Goal: Task Accomplishment & Management: Complete application form

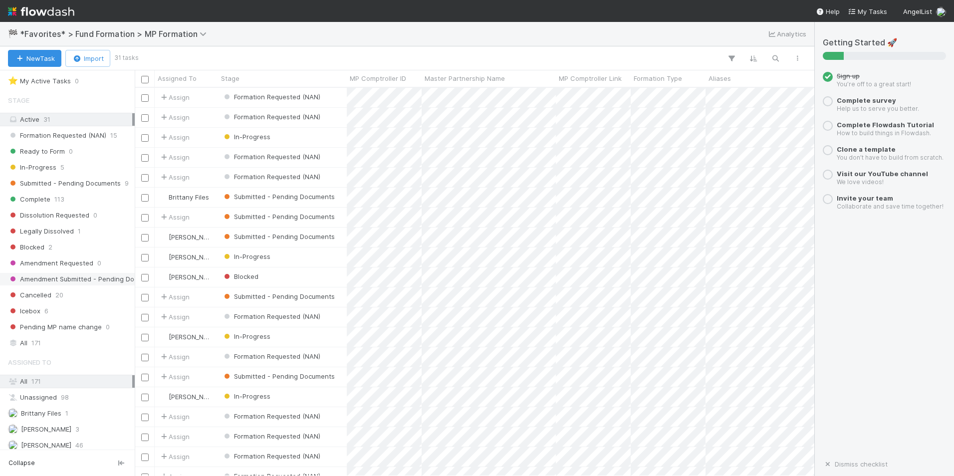
scroll to position [42, 0]
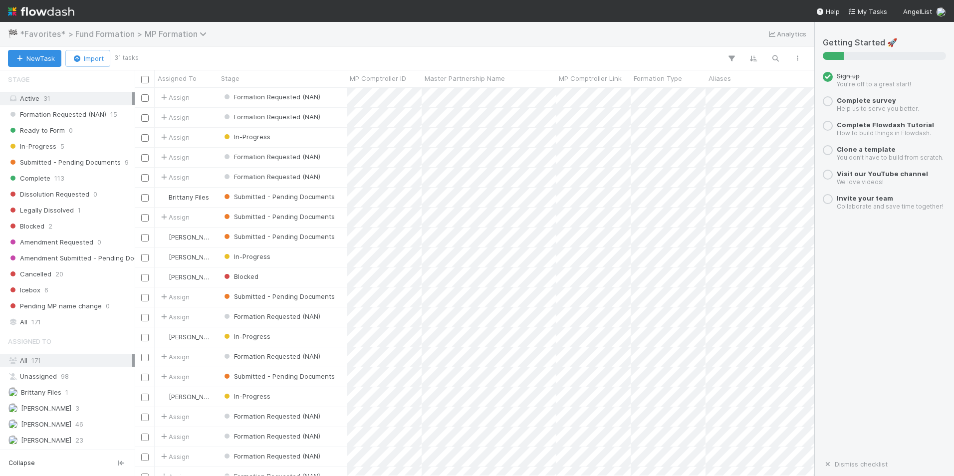
click at [99, 35] on span "*Favorites* > Fund Formation > MP Formation" at bounding box center [116, 34] width 192 height 10
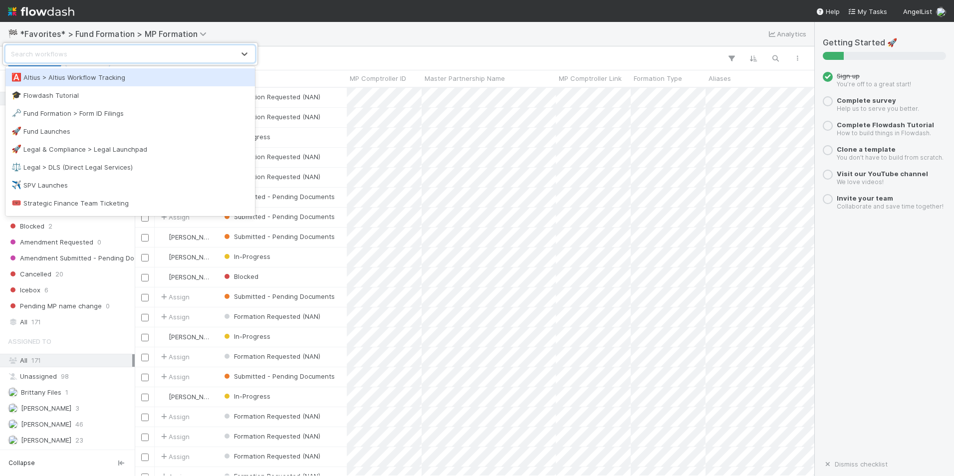
click at [107, 35] on div "option Altius > Altius Workflow Tracking focused, 1 of 11. 11 results available…" at bounding box center [477, 238] width 954 height 476
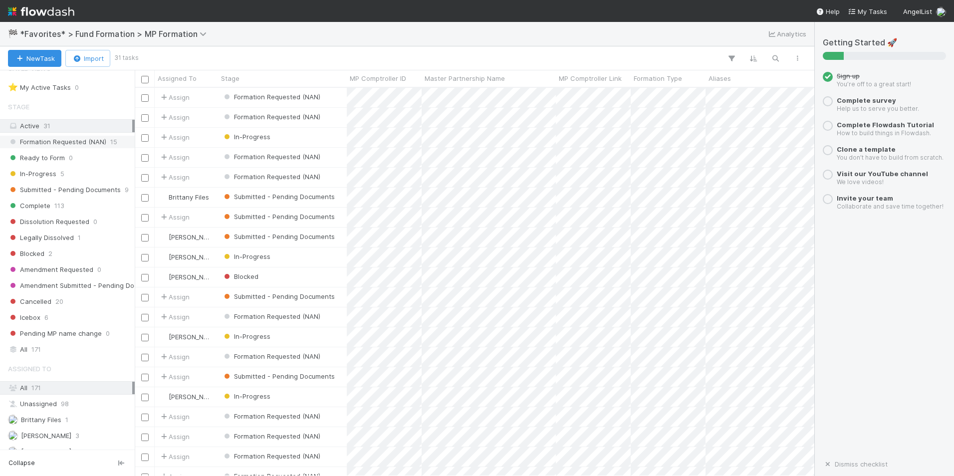
scroll to position [0, 0]
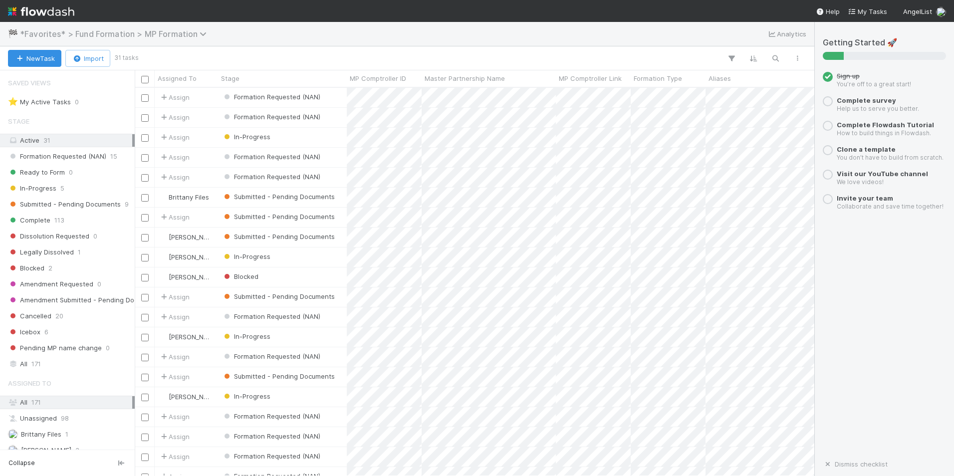
click at [95, 35] on span "*Favorites* > Fund Formation > MP Formation" at bounding box center [116, 34] width 192 height 10
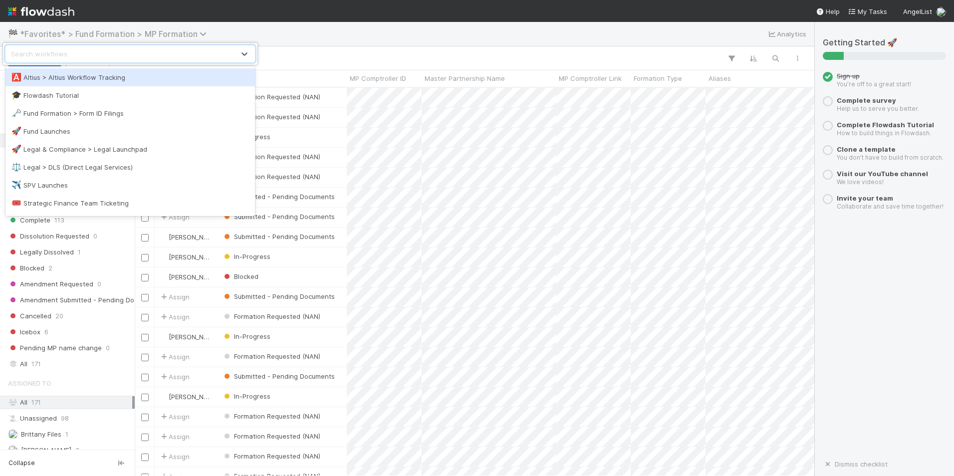
click at [95, 35] on div "option Altius > Altius Workflow Tracking focused, 1 of 11. 11 results available…" at bounding box center [477, 238] width 954 height 476
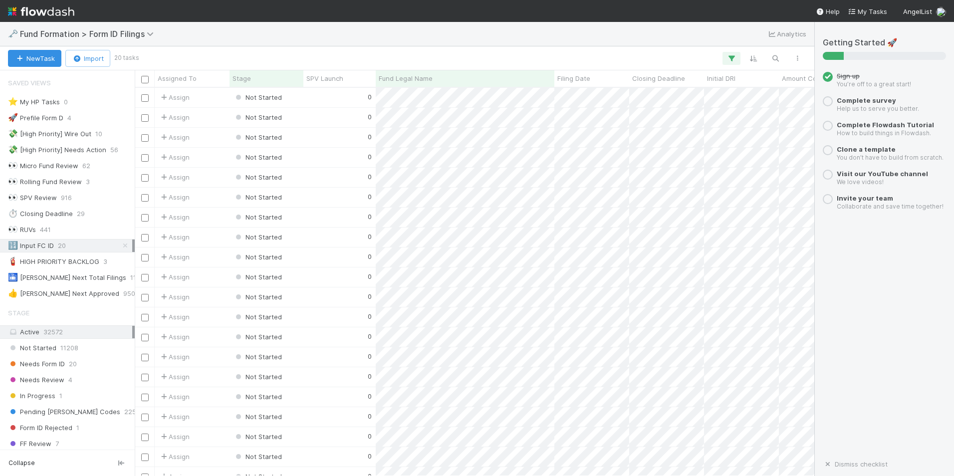
scroll to position [381, 672]
click at [89, 246] on div "🔢 Input FC ID 20" at bounding box center [70, 245] width 124 height 12
click at [295, 102] on div at bounding box center [477, 238] width 954 height 476
click at [315, 105] on div "0" at bounding box center [339, 97] width 72 height 19
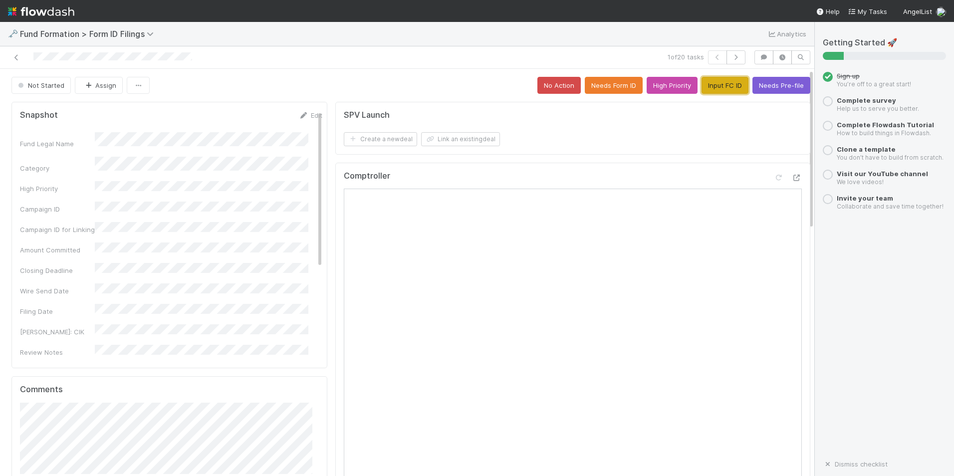
click at [703, 90] on button "Input FC ID" at bounding box center [724, 85] width 47 height 17
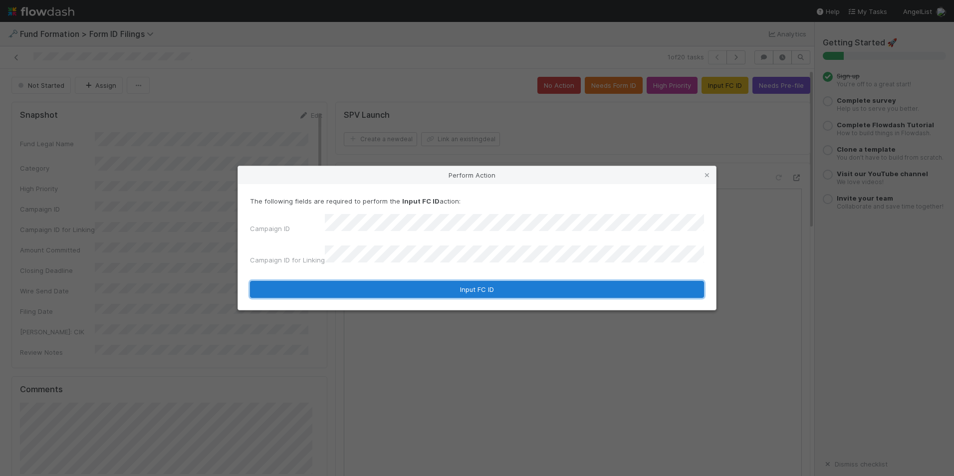
click at [458, 281] on button "Input FC ID" at bounding box center [477, 289] width 454 height 17
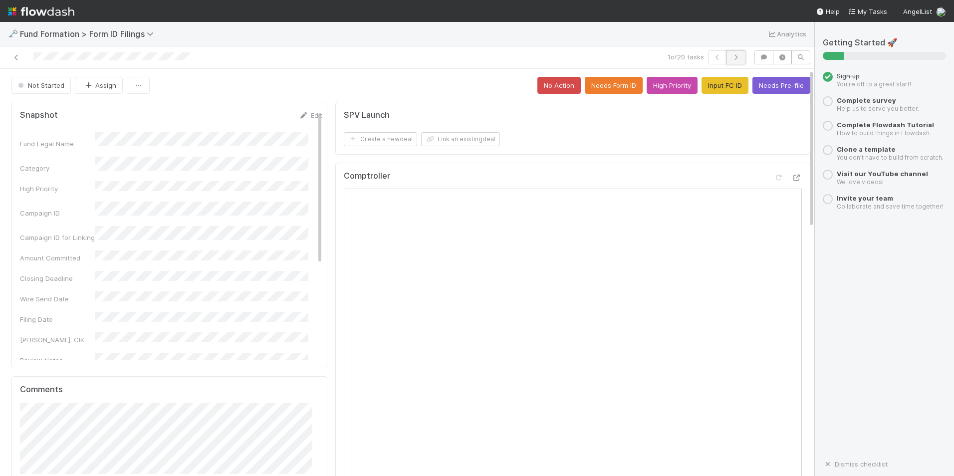
click at [732, 56] on icon "button" at bounding box center [736, 57] width 10 height 6
click at [701, 81] on button "Input FC ID" at bounding box center [724, 85] width 47 height 17
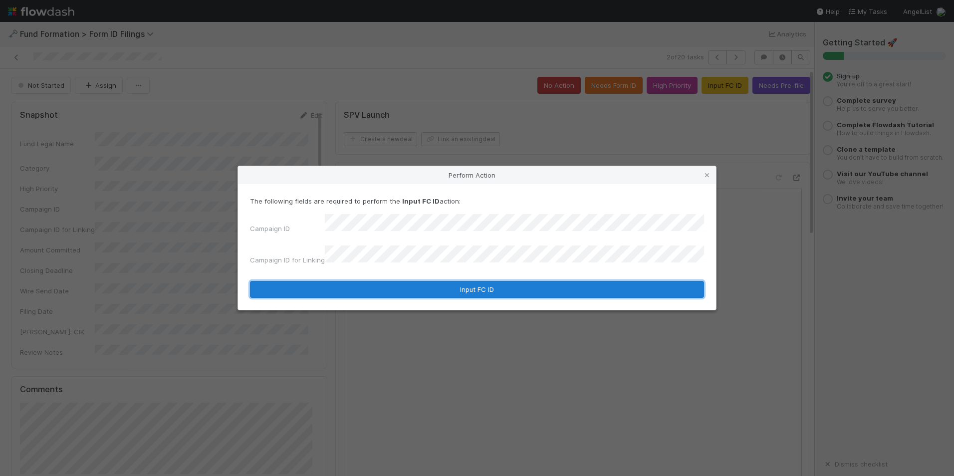
click at [434, 281] on button "Input FC ID" at bounding box center [477, 289] width 454 height 17
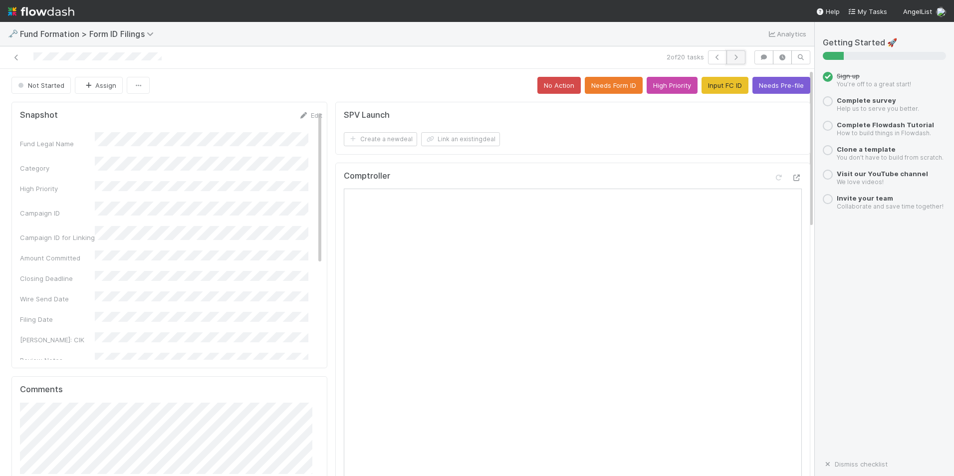
click at [733, 58] on icon "button" at bounding box center [736, 57] width 10 height 6
click at [701, 88] on button "Input FC ID" at bounding box center [724, 85] width 47 height 17
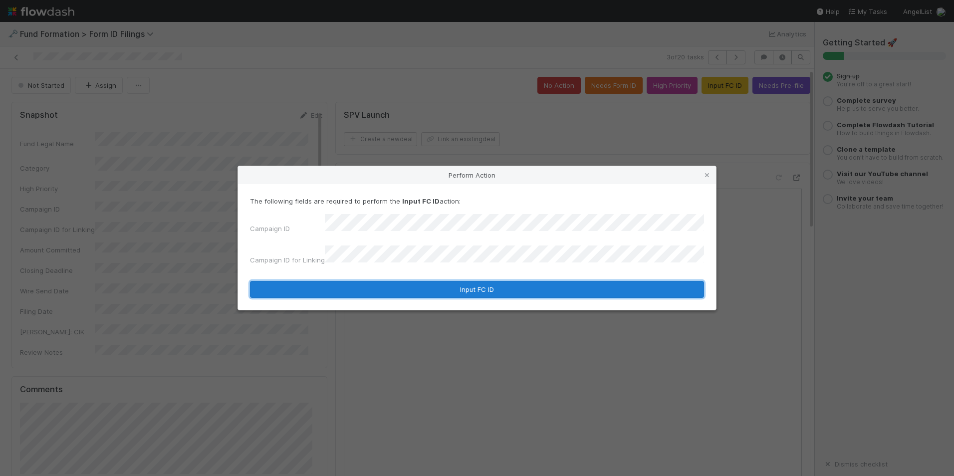
click at [480, 281] on button "Input FC ID" at bounding box center [477, 289] width 454 height 17
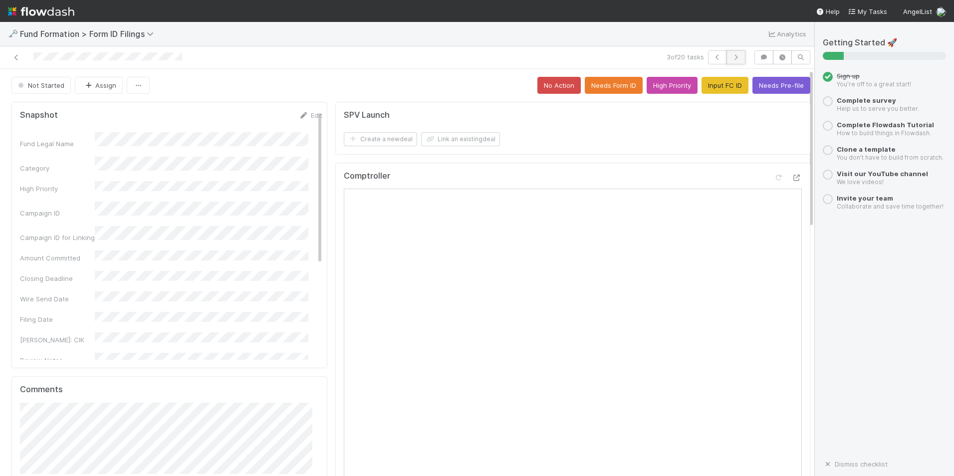
click at [731, 59] on icon "button" at bounding box center [736, 57] width 10 height 6
click at [719, 88] on button "Input FC ID" at bounding box center [724, 85] width 47 height 17
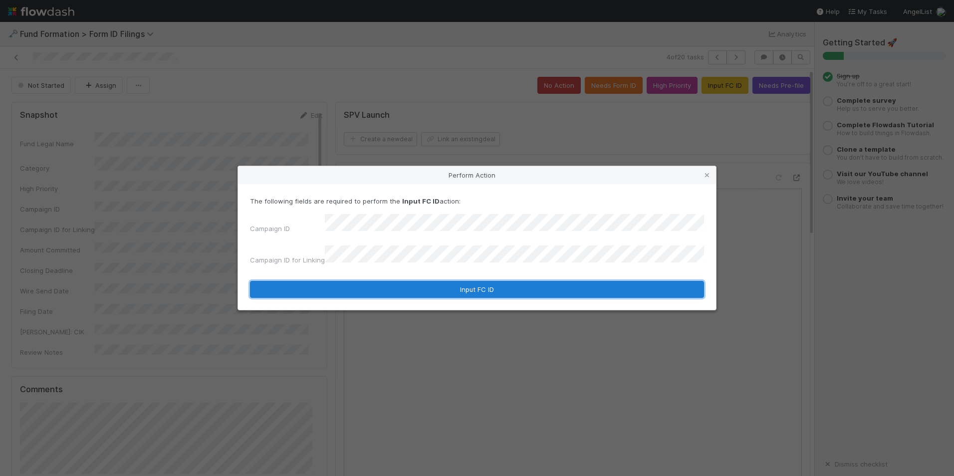
click at [445, 283] on button "Input FC ID" at bounding box center [477, 289] width 454 height 17
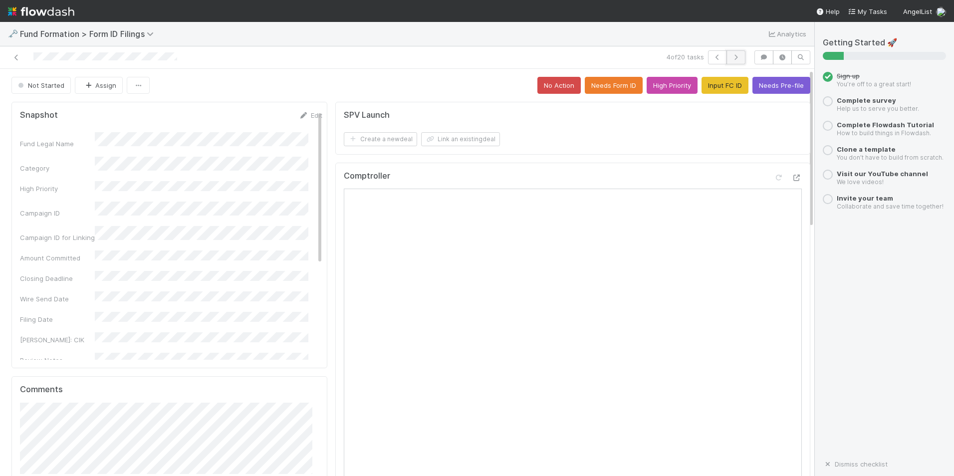
click at [731, 55] on icon "button" at bounding box center [736, 57] width 10 height 6
click at [701, 81] on button "Input FC ID" at bounding box center [724, 85] width 47 height 17
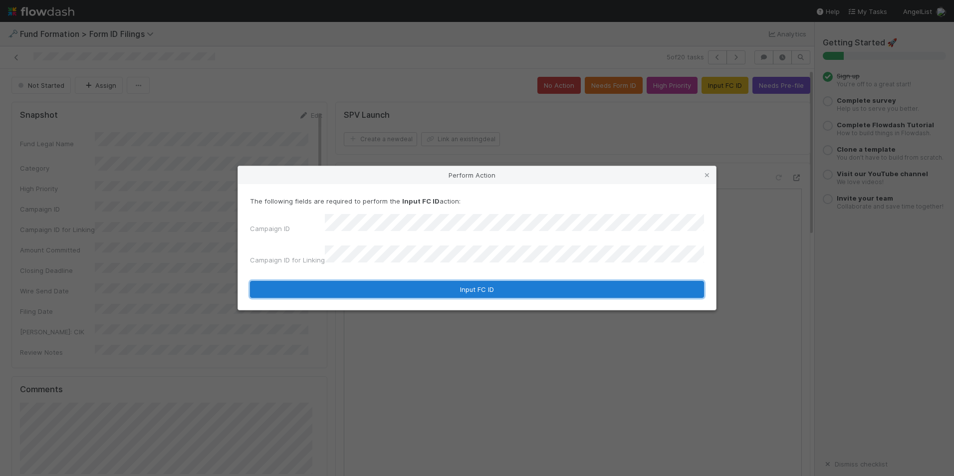
click at [421, 281] on button "Input FC ID" at bounding box center [477, 289] width 454 height 17
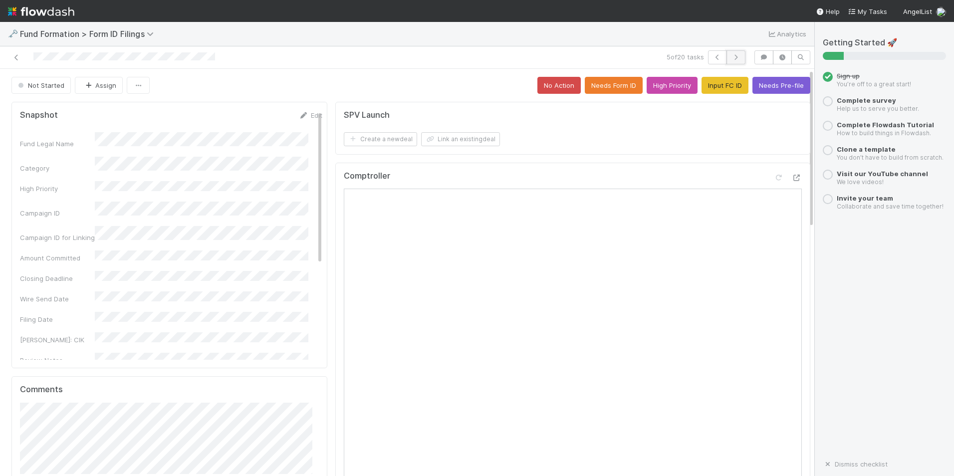
click at [731, 59] on icon "button" at bounding box center [736, 57] width 10 height 6
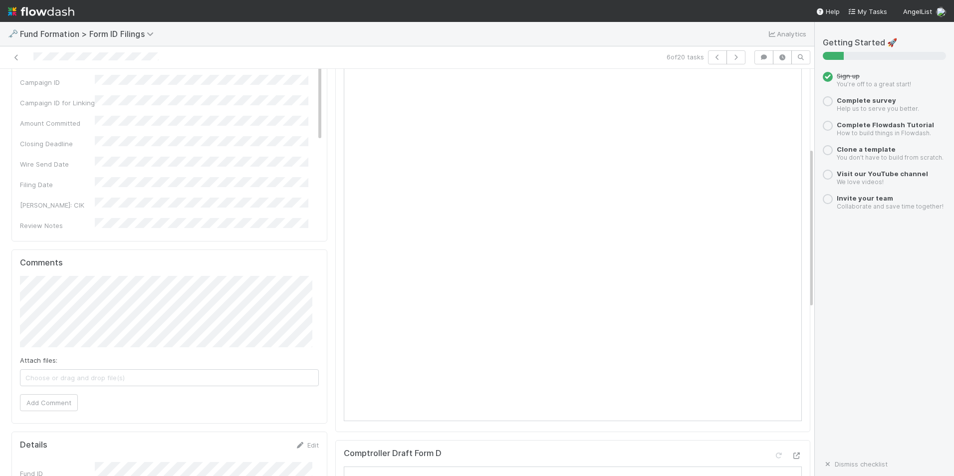
scroll to position [200, 0]
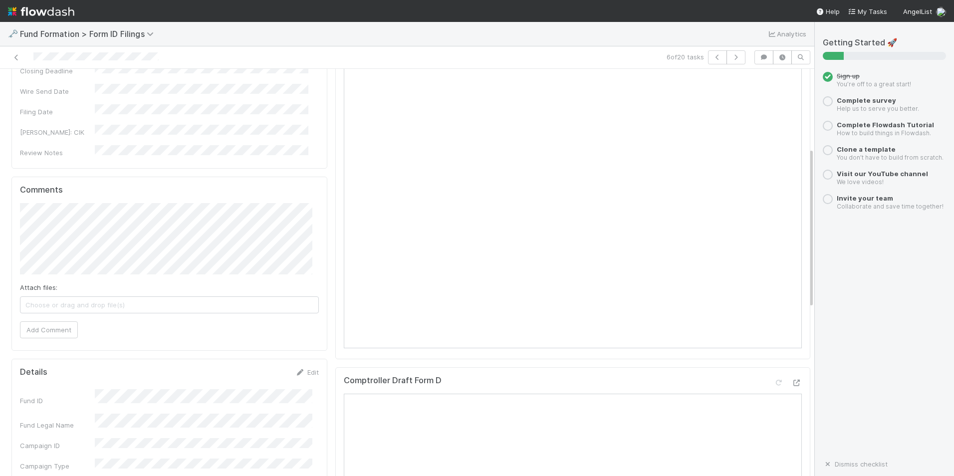
click at [548, 37] on div "🗝️ Fund Formation > Form ID Filings Analytics" at bounding box center [407, 34] width 814 height 24
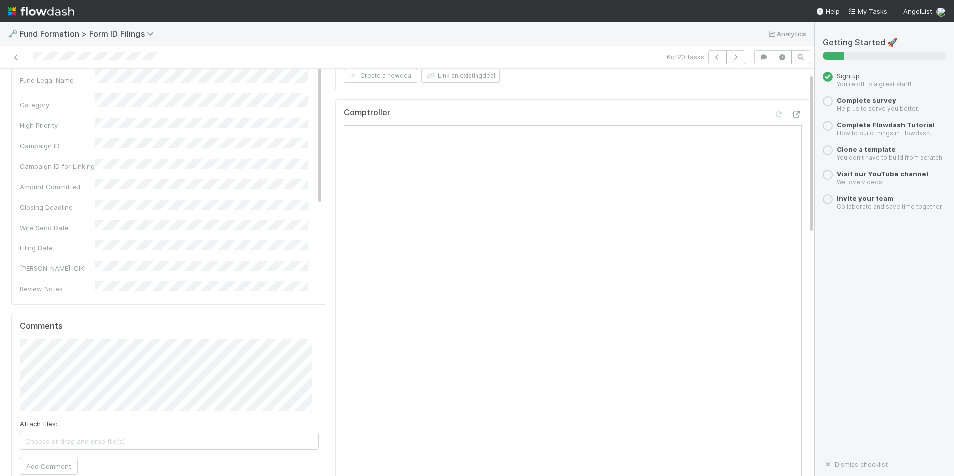
scroll to position [0, 0]
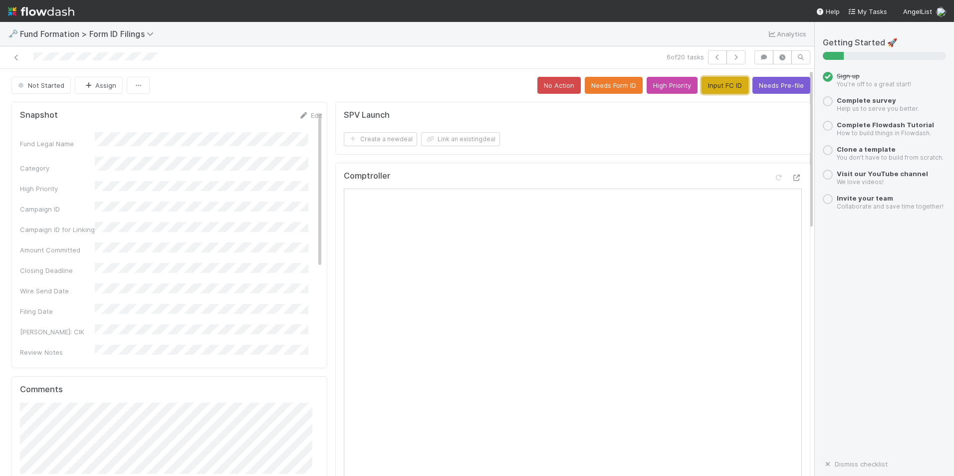
click at [702, 85] on button "Input FC ID" at bounding box center [724, 85] width 47 height 17
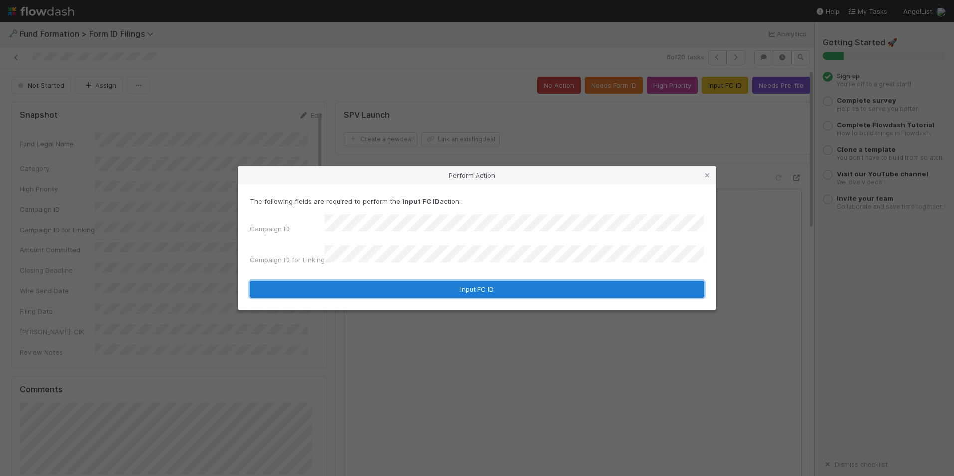
click at [446, 281] on button "Input FC ID" at bounding box center [477, 289] width 454 height 17
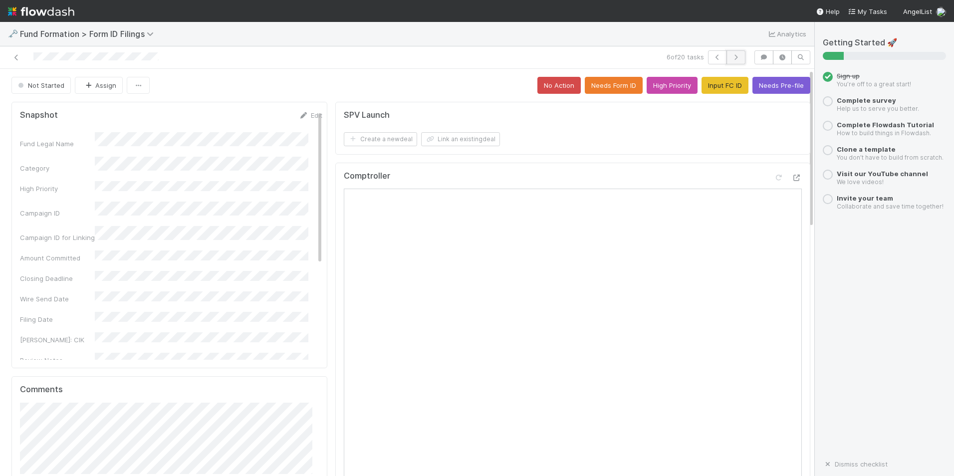
click at [731, 55] on icon "button" at bounding box center [736, 57] width 10 height 6
click at [704, 82] on button "Input FC ID" at bounding box center [724, 85] width 47 height 17
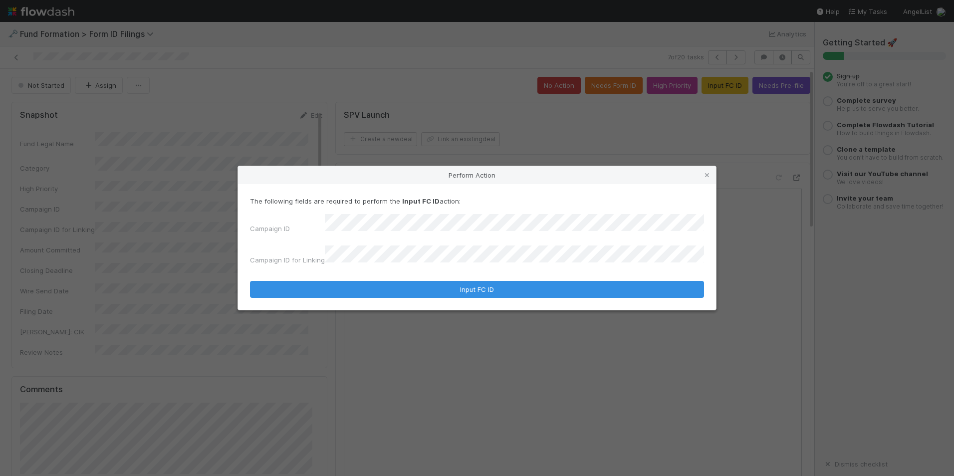
click at [408, 263] on form "The following fields are required to perform the Input FC ID action: Campaign I…" at bounding box center [477, 247] width 454 height 102
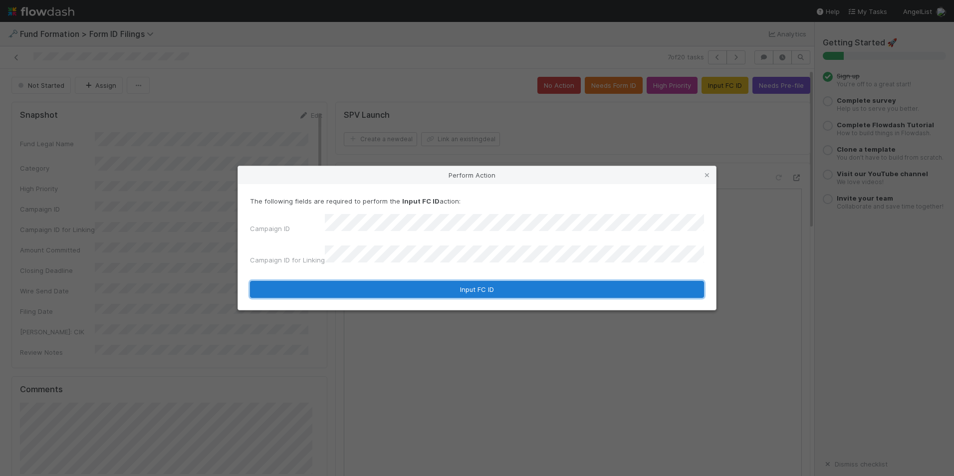
click at [430, 281] on button "Input FC ID" at bounding box center [477, 289] width 454 height 17
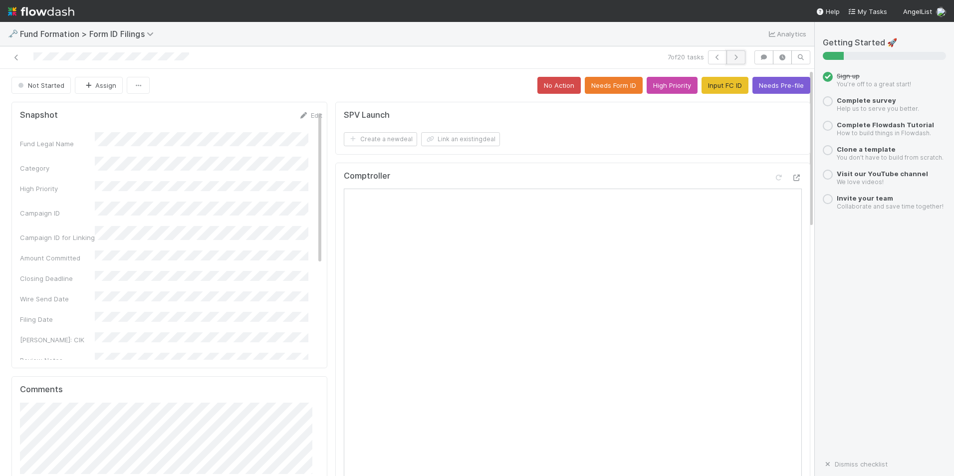
click at [735, 55] on button "button" at bounding box center [735, 57] width 19 height 14
click at [718, 80] on button "Input FC ID" at bounding box center [724, 85] width 47 height 17
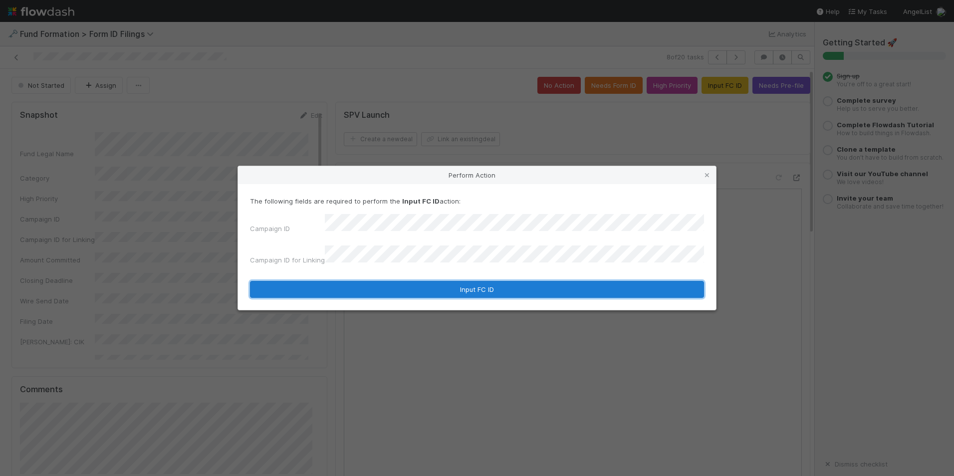
click at [476, 281] on button "Input FC ID" at bounding box center [477, 289] width 454 height 17
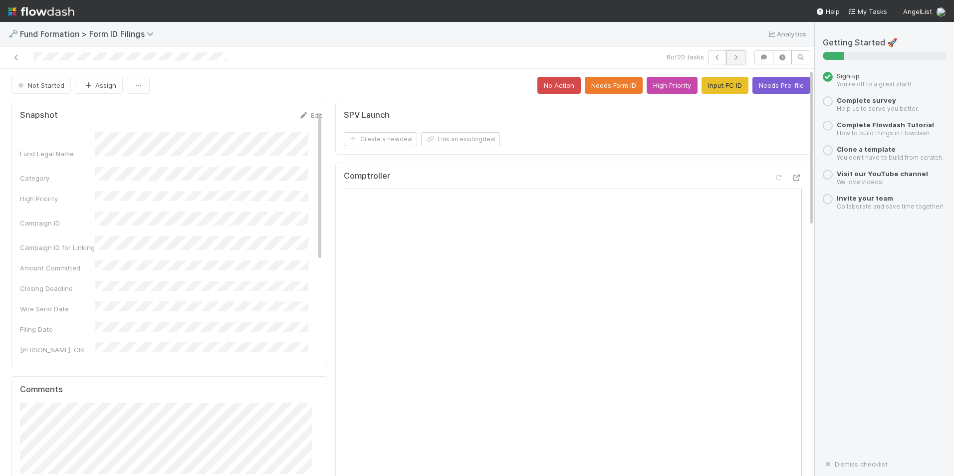
click at [731, 58] on icon "button" at bounding box center [736, 57] width 10 height 6
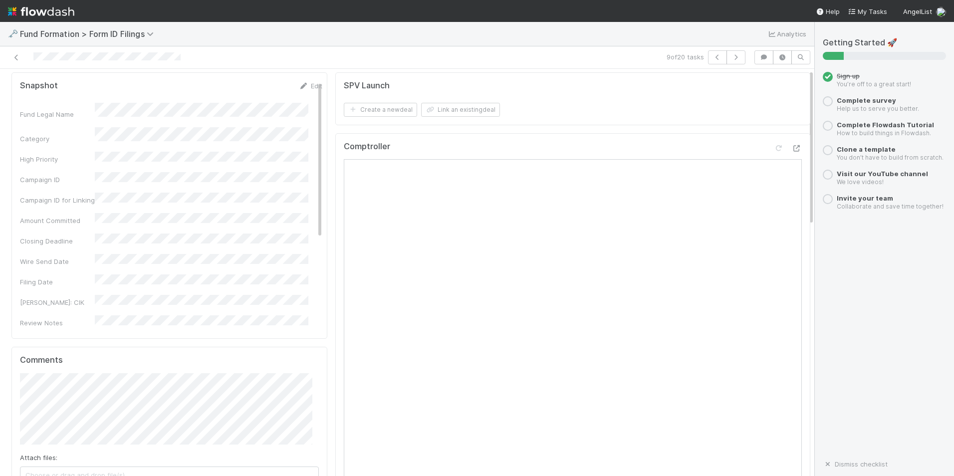
scroll to position [150, 0]
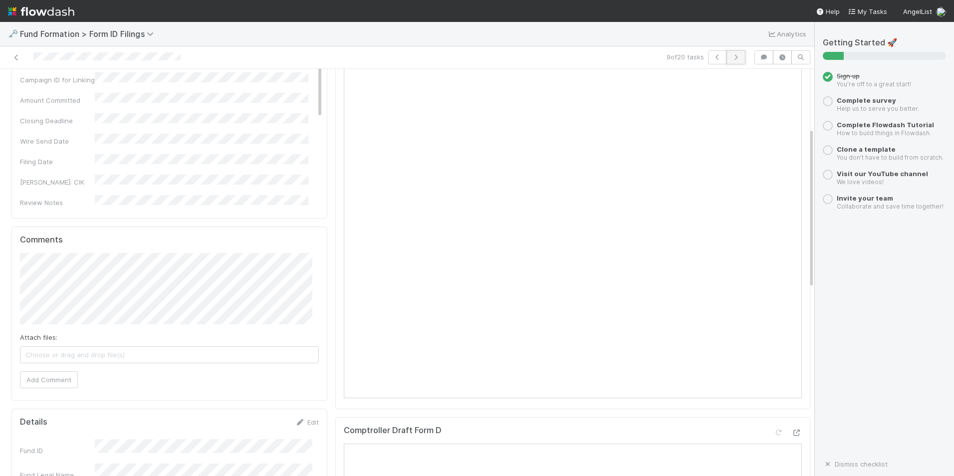
click at [726, 61] on button "button" at bounding box center [735, 57] width 19 height 14
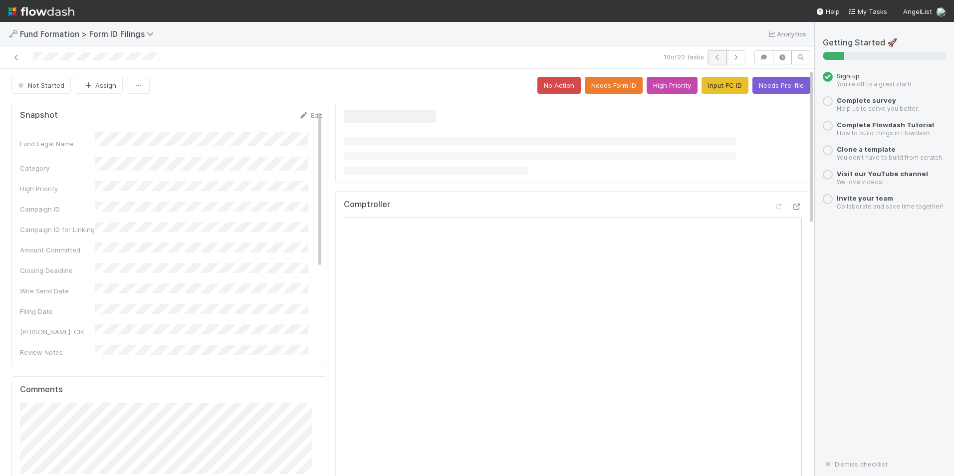
click at [712, 57] on icon "button" at bounding box center [717, 57] width 10 height 6
click at [701, 85] on button "Input FC ID" at bounding box center [724, 85] width 47 height 17
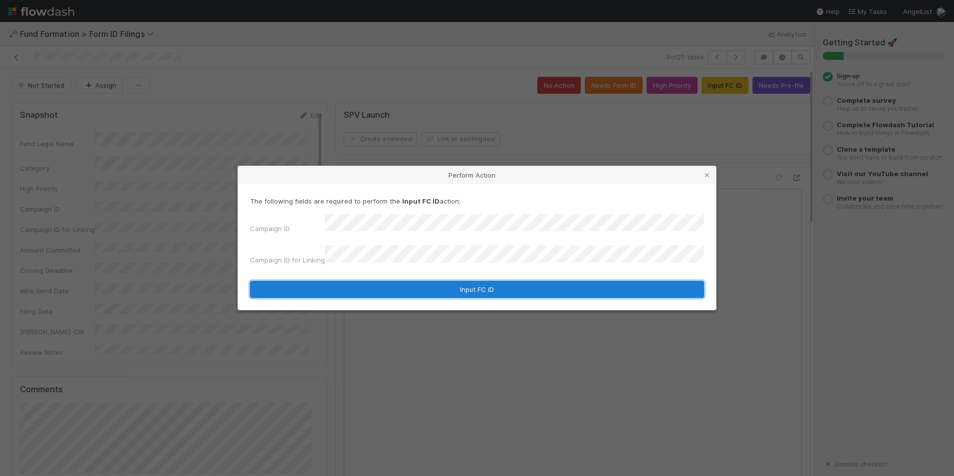
click at [461, 281] on button "Input FC ID" at bounding box center [477, 289] width 454 height 17
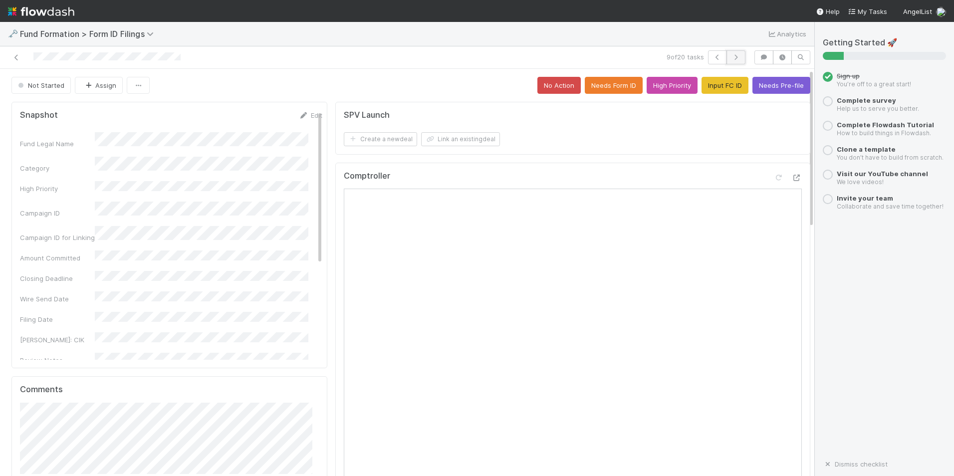
click at [731, 59] on icon "button" at bounding box center [736, 57] width 10 height 6
click at [712, 84] on button "Input FC ID" at bounding box center [724, 85] width 47 height 17
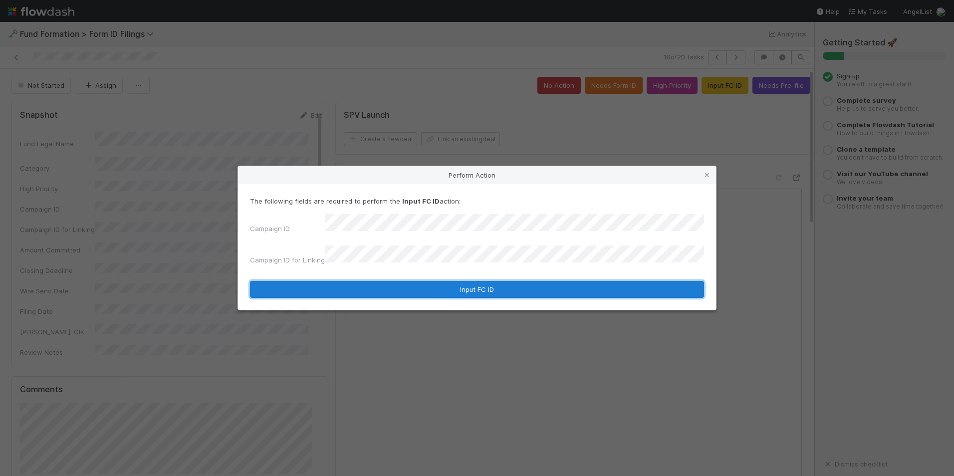
click at [427, 287] on button "Input FC ID" at bounding box center [477, 289] width 454 height 17
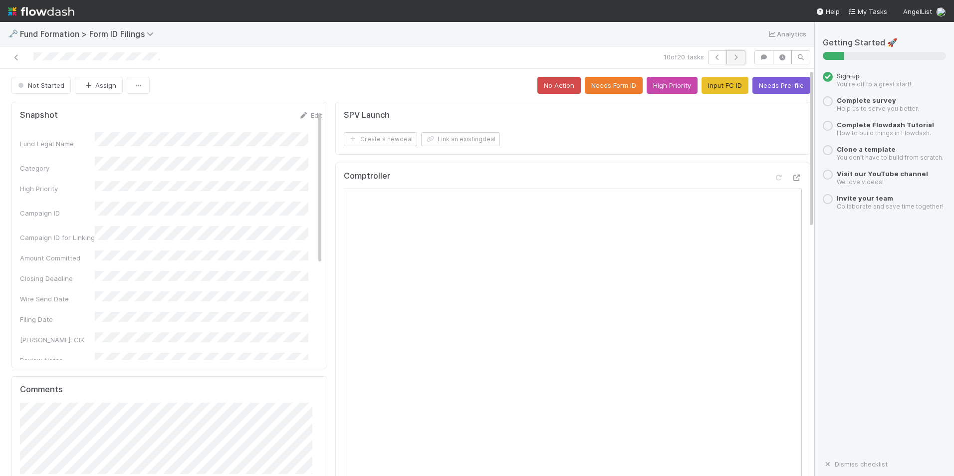
click at [731, 60] on icon "button" at bounding box center [736, 57] width 10 height 6
click at [701, 89] on button "Input FC ID" at bounding box center [724, 85] width 47 height 17
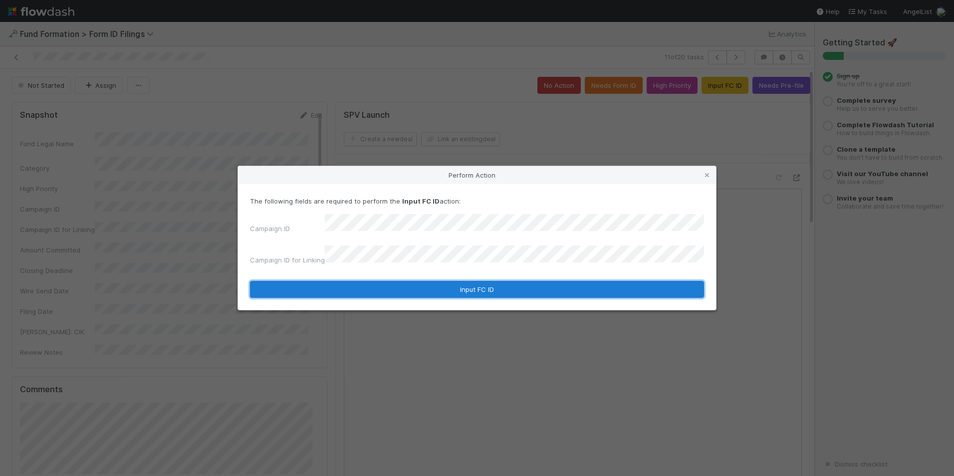
click at [444, 281] on button "Input FC ID" at bounding box center [477, 289] width 454 height 17
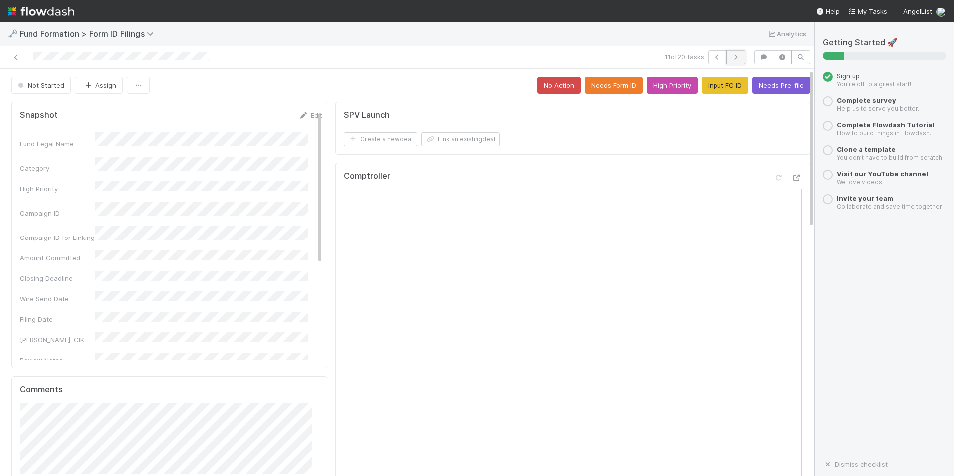
click at [731, 55] on icon "button" at bounding box center [736, 57] width 10 height 6
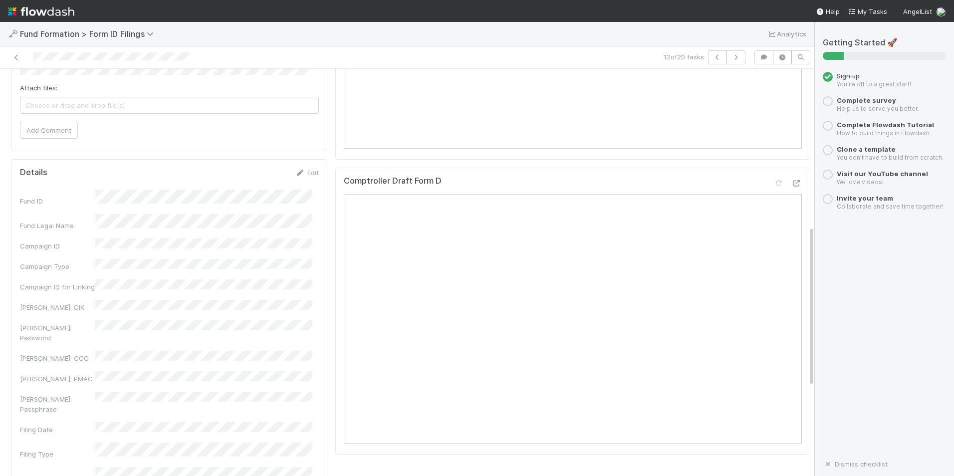
scroll to position [349, 0]
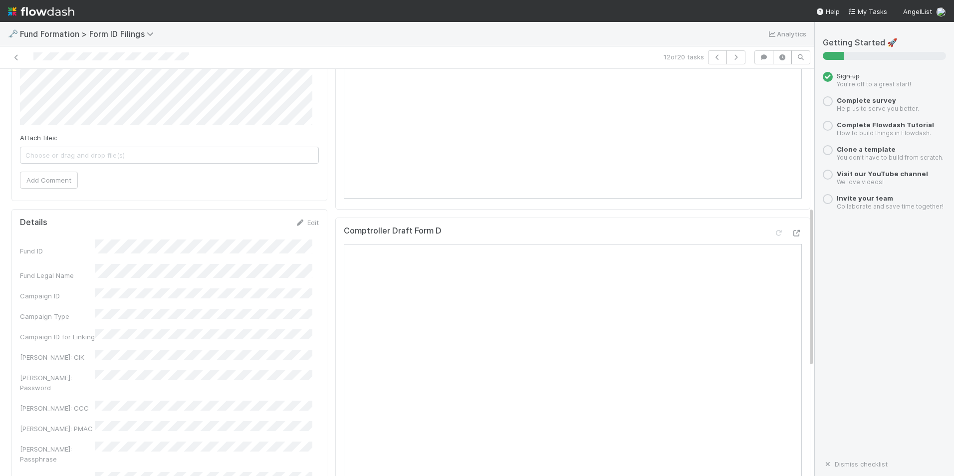
click at [726, 64] on div "12 of 20 tasks" at bounding box center [407, 57] width 814 height 22
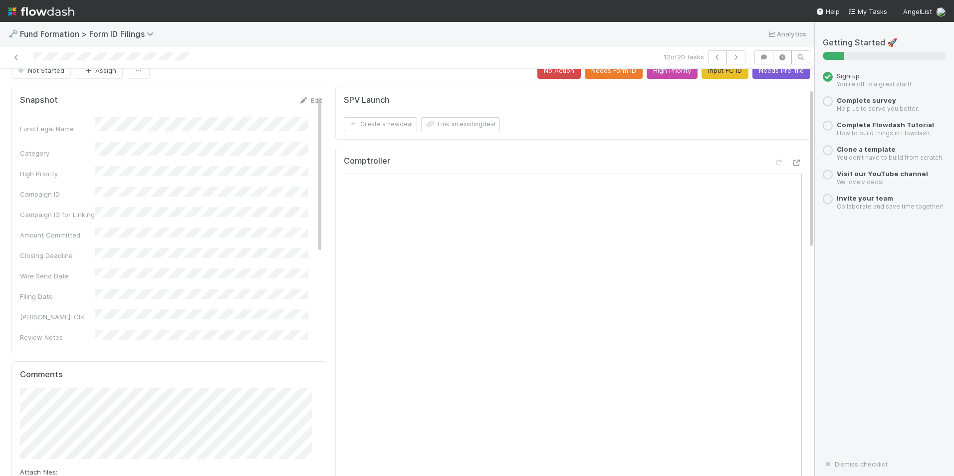
scroll to position [0, 0]
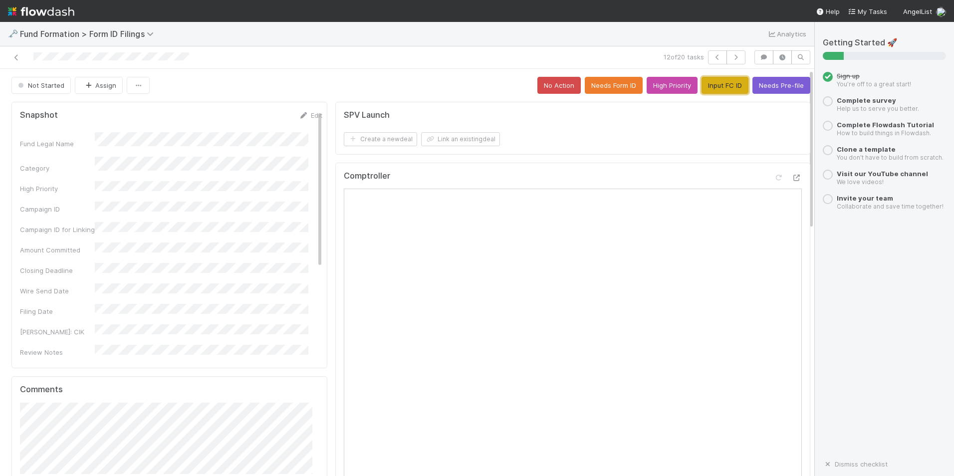
click at [709, 89] on button "Input FC ID" at bounding box center [724, 85] width 47 height 17
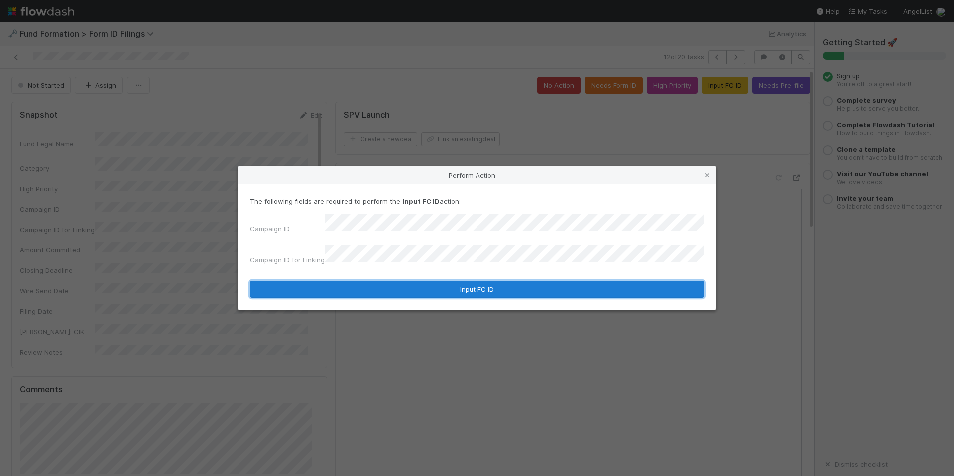
click at [418, 284] on button "Input FC ID" at bounding box center [477, 289] width 454 height 17
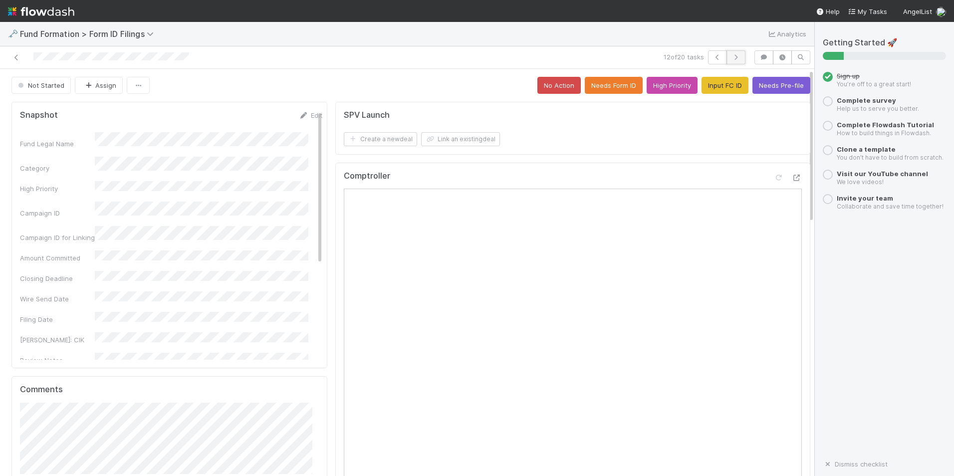
click at [731, 55] on icon "button" at bounding box center [736, 57] width 10 height 6
click at [721, 92] on button "Input FC ID" at bounding box center [724, 85] width 47 height 17
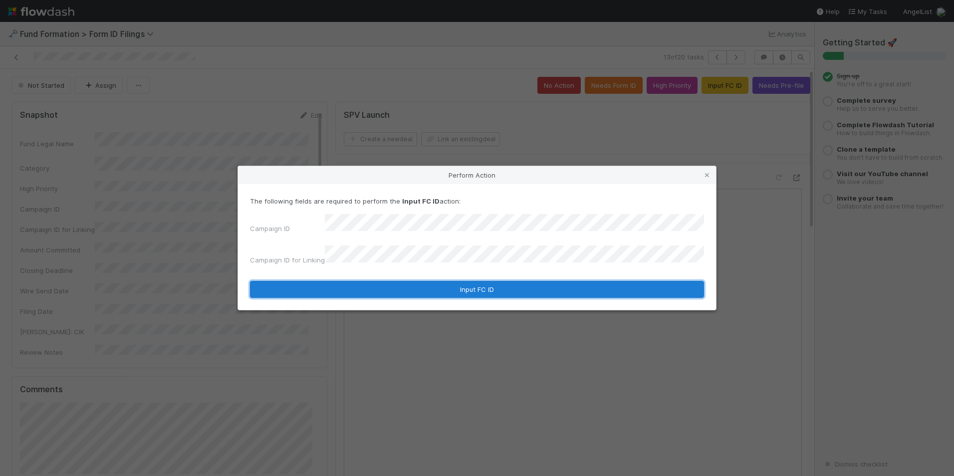
click at [415, 281] on button "Input FC ID" at bounding box center [477, 289] width 454 height 17
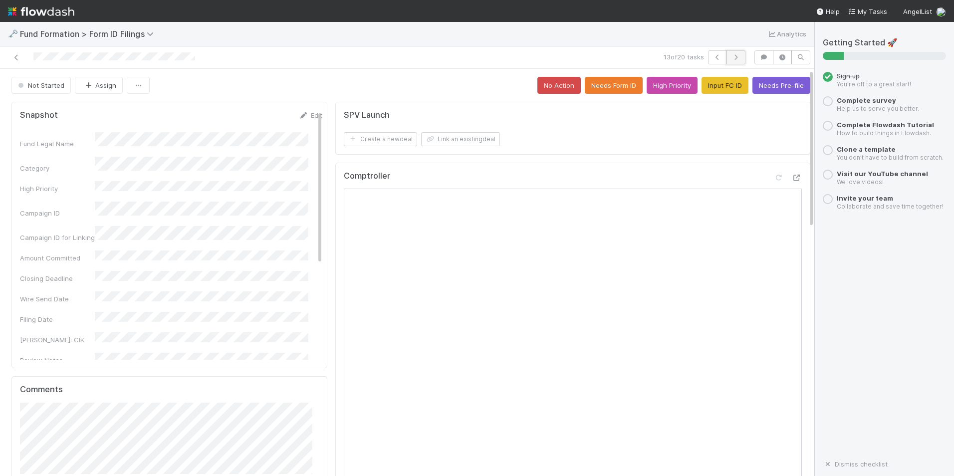
click at [731, 55] on icon "button" at bounding box center [736, 57] width 10 height 6
click at [710, 88] on button "Input FC ID" at bounding box center [724, 85] width 47 height 17
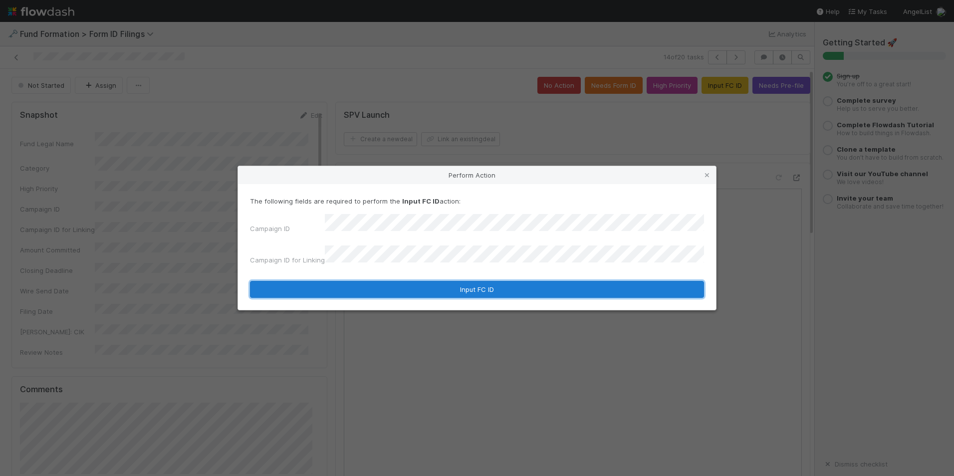
click at [407, 281] on button "Input FC ID" at bounding box center [477, 289] width 454 height 17
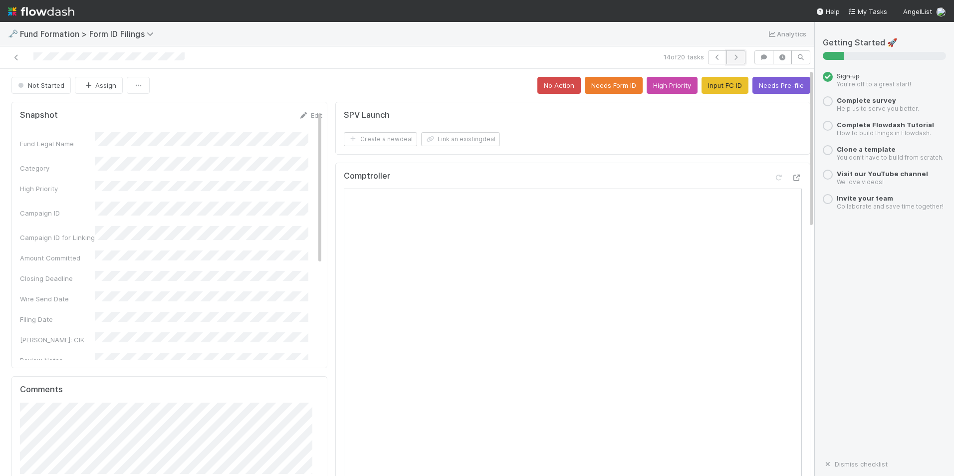
click at [735, 61] on button "button" at bounding box center [735, 57] width 19 height 14
click at [701, 81] on button "Input FC ID" at bounding box center [724, 85] width 47 height 17
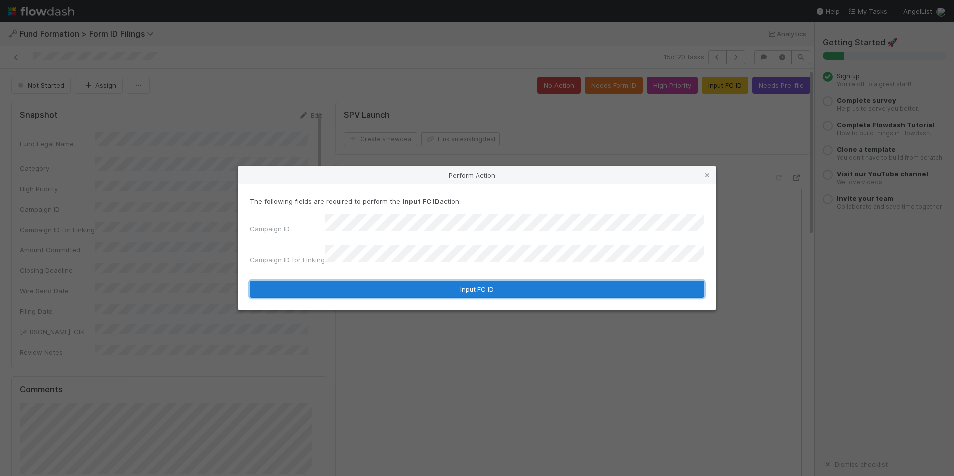
click at [436, 284] on button "Input FC ID" at bounding box center [477, 289] width 454 height 17
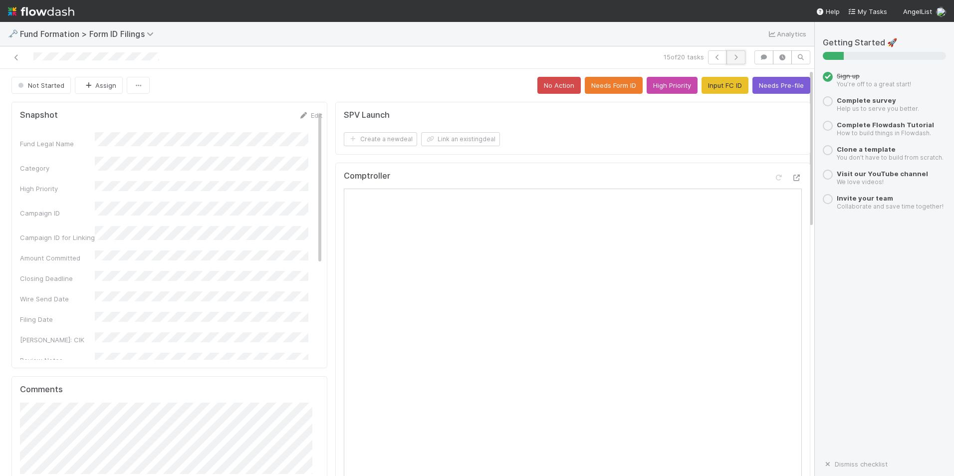
click at [731, 56] on icon "button" at bounding box center [736, 57] width 10 height 6
click at [701, 83] on button "Input FC ID" at bounding box center [724, 85] width 47 height 17
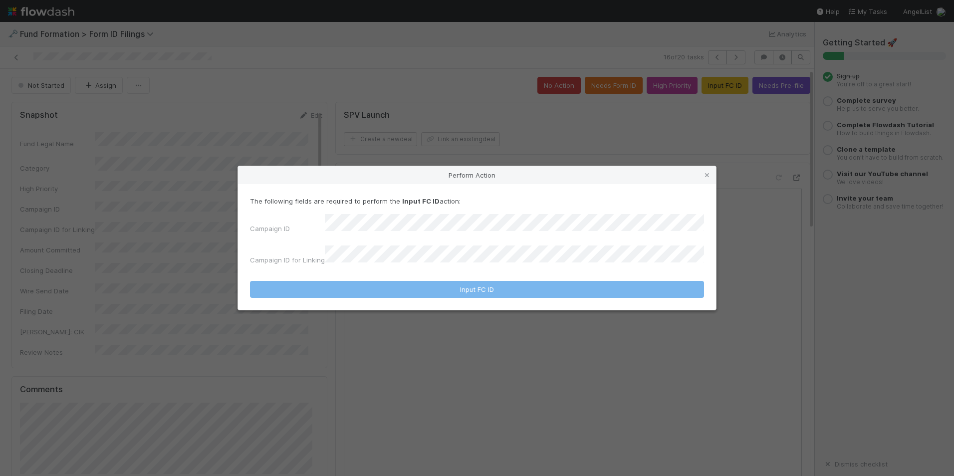
click at [475, 219] on div "The following fields are required to perform the Input FC ID action: Campaign I…" at bounding box center [477, 232] width 454 height 73
click at [466, 242] on div "Campaign ID Campaign ID for Linking" at bounding box center [477, 241] width 454 height 55
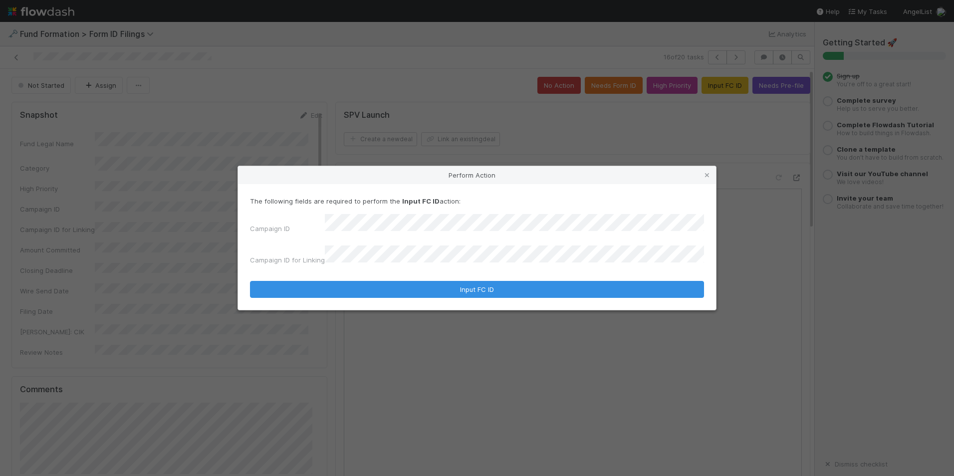
click at [460, 294] on div "The following fields are required to perform the Input FC ID action: Campaign I…" at bounding box center [477, 247] width 478 height 126
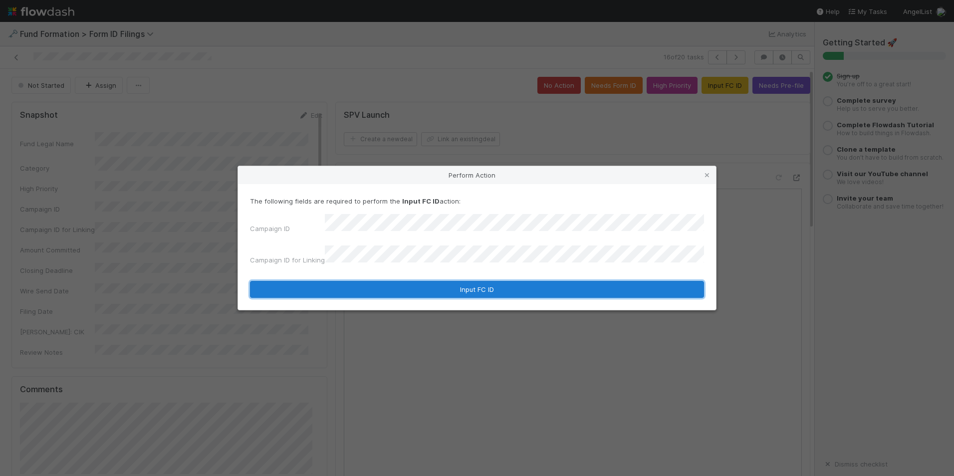
click at [461, 288] on button "Input FC ID" at bounding box center [477, 289] width 454 height 17
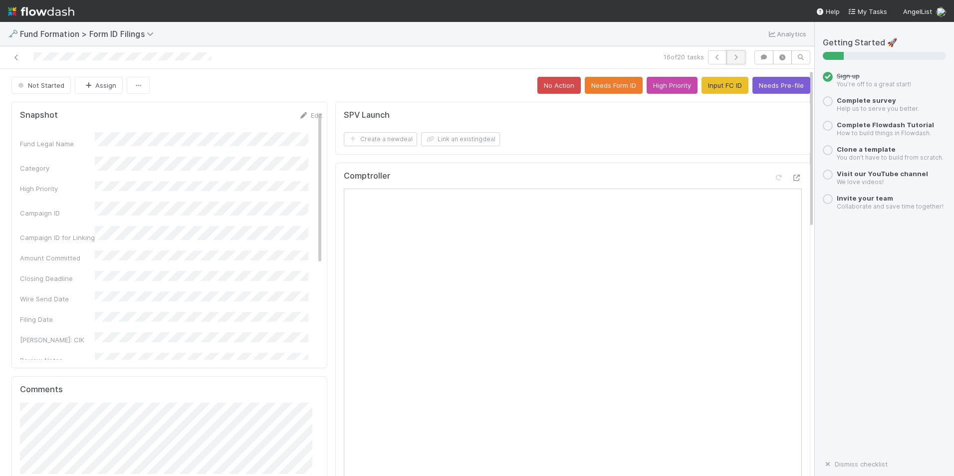
click at [726, 57] on button "button" at bounding box center [735, 57] width 19 height 14
click at [701, 89] on button "Input FC ID" at bounding box center [724, 85] width 47 height 17
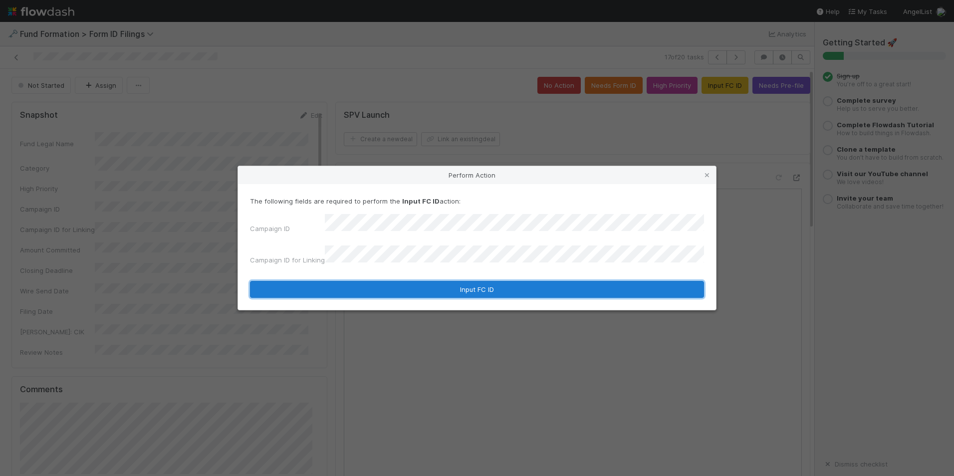
click at [459, 282] on button "Input FC ID" at bounding box center [477, 289] width 454 height 17
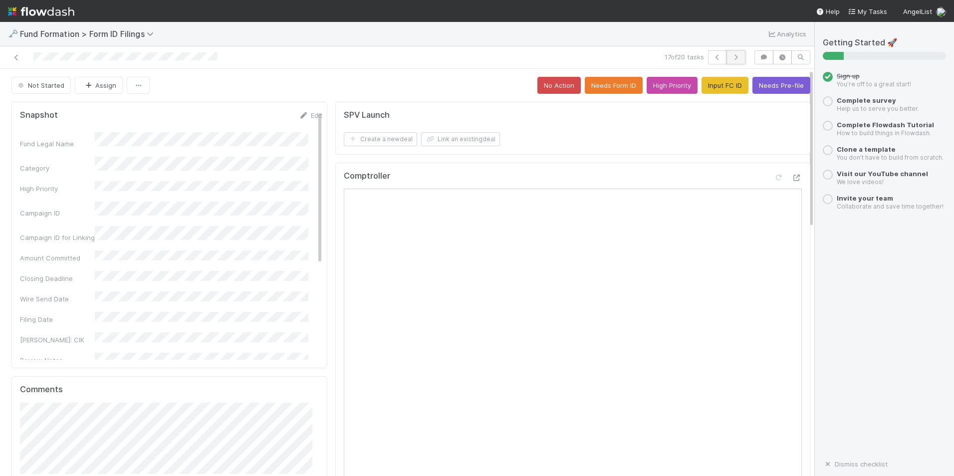
click at [729, 53] on button "button" at bounding box center [735, 57] width 19 height 14
click at [701, 89] on button "Input FC ID" at bounding box center [724, 85] width 47 height 17
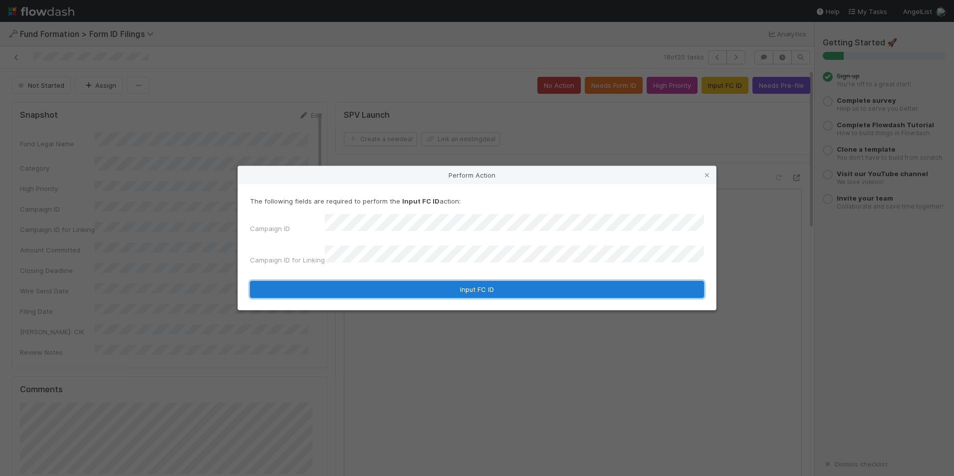
click at [406, 291] on button "Input FC ID" at bounding box center [477, 289] width 454 height 17
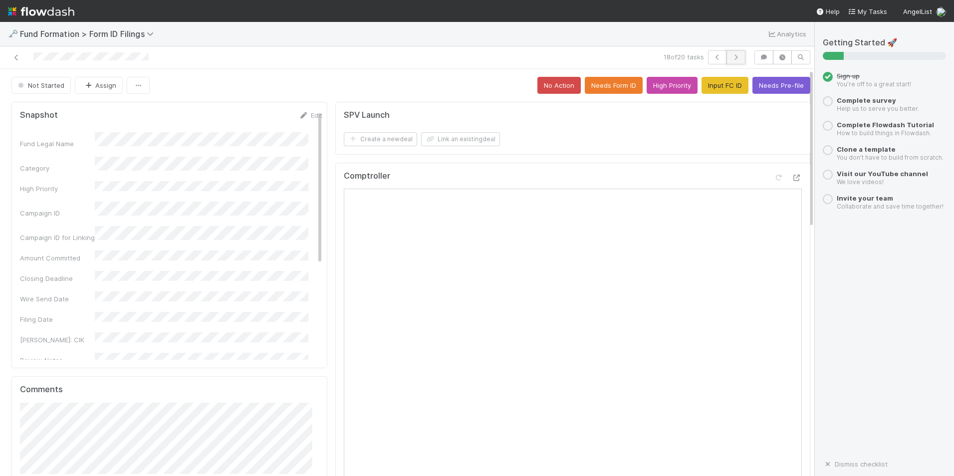
click at [731, 60] on icon "button" at bounding box center [736, 57] width 10 height 6
click at [704, 93] on button "Input FC ID" at bounding box center [724, 85] width 47 height 17
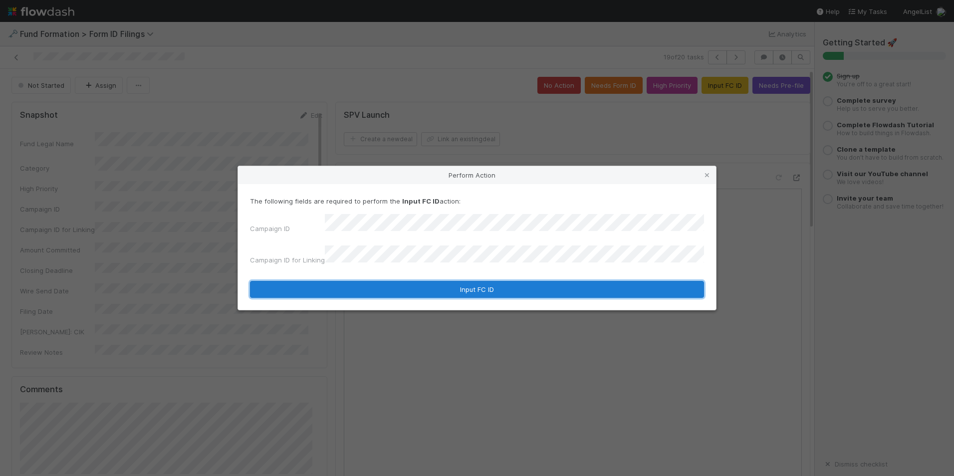
click at [449, 287] on button "Input FC ID" at bounding box center [477, 289] width 454 height 17
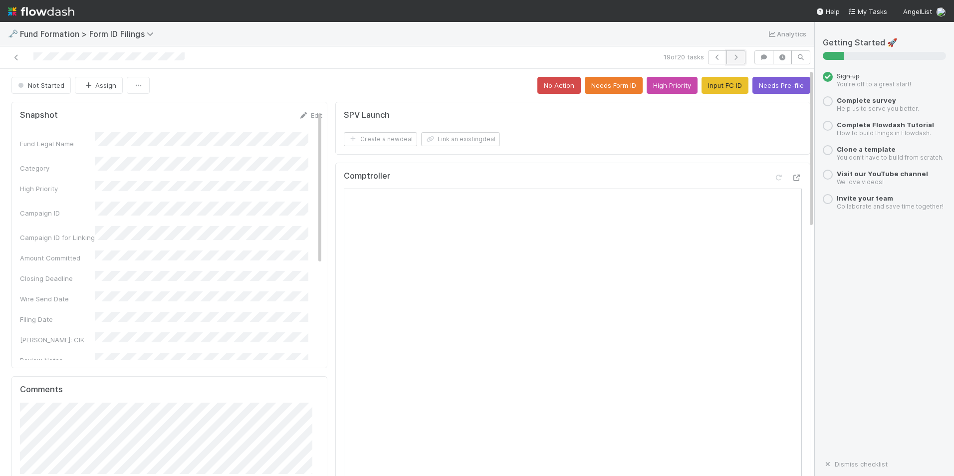
click at [726, 59] on button "button" at bounding box center [735, 57] width 19 height 14
drag, startPoint x: 701, startPoint y: 94, endPoint x: 694, endPoint y: 102, distance: 10.6
click at [709, 85] on button "Input FC ID" at bounding box center [724, 85] width 47 height 17
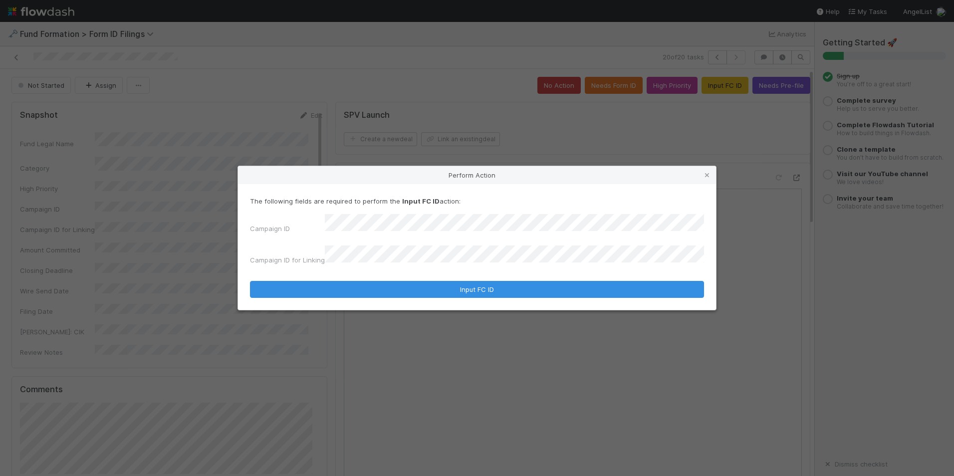
click at [439, 272] on form "The following fields are required to perform the Input FC ID action: Campaign I…" at bounding box center [477, 247] width 454 height 102
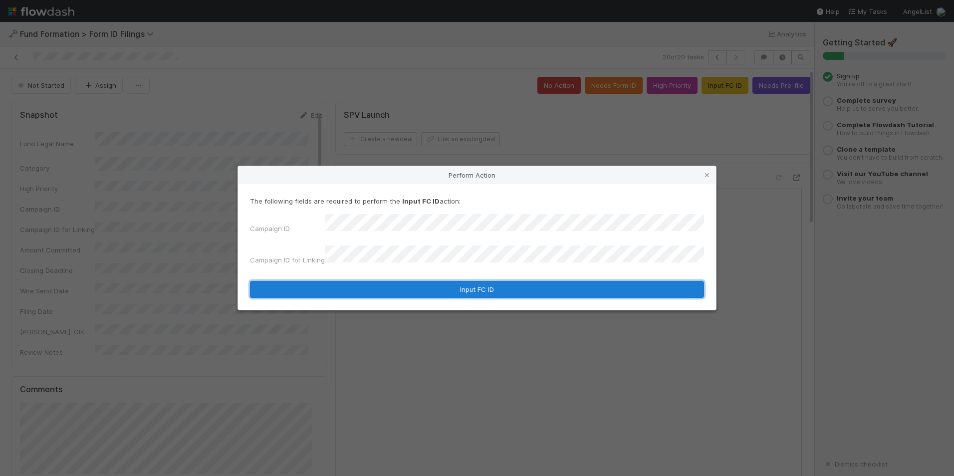
click at [441, 281] on button "Input FC ID" at bounding box center [477, 289] width 454 height 17
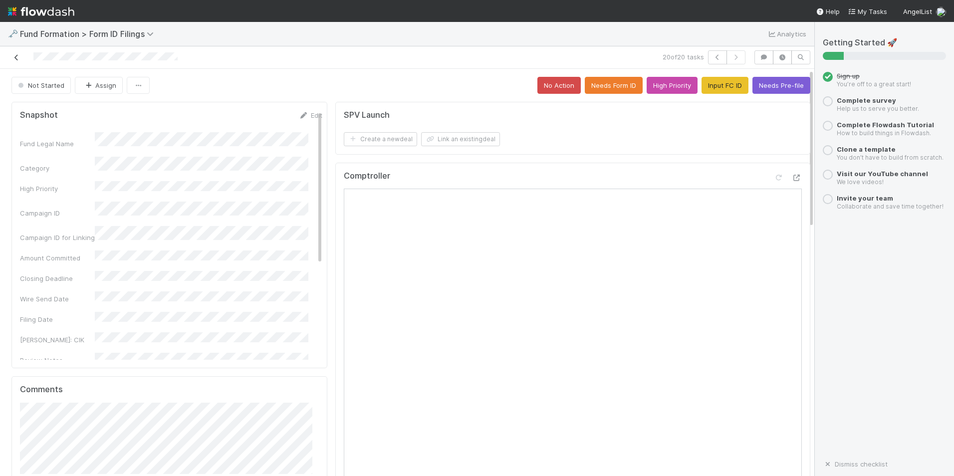
click at [17, 54] on icon at bounding box center [16, 57] width 10 height 6
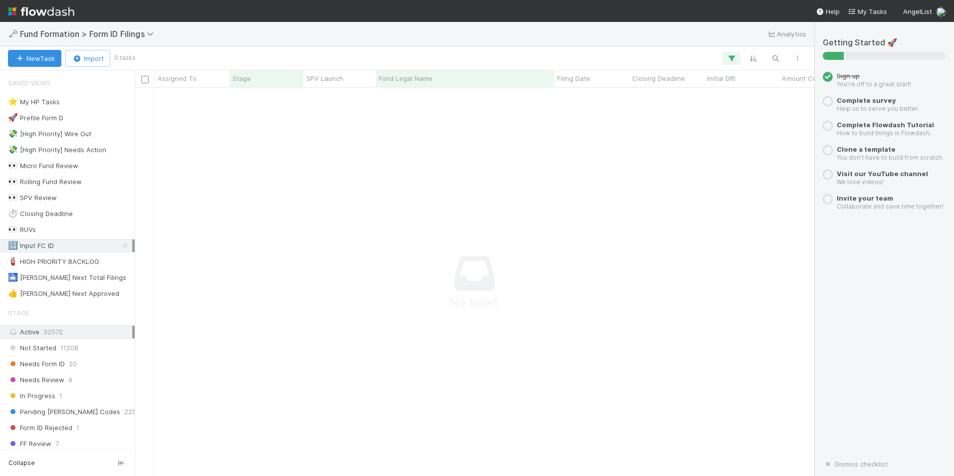
scroll to position [373, 672]
